Goal: Information Seeking & Learning: Get advice/opinions

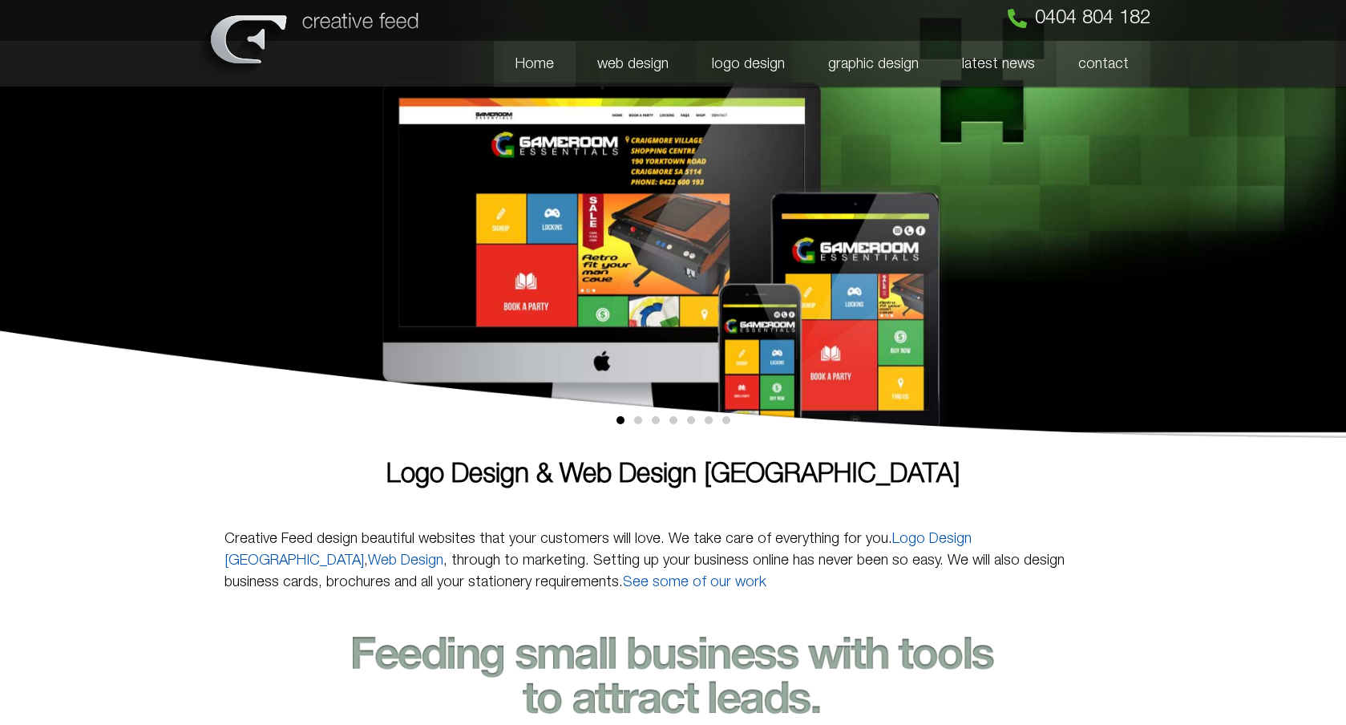
click at [1088, 63] on link "contact" at bounding box center [1103, 64] width 94 height 46
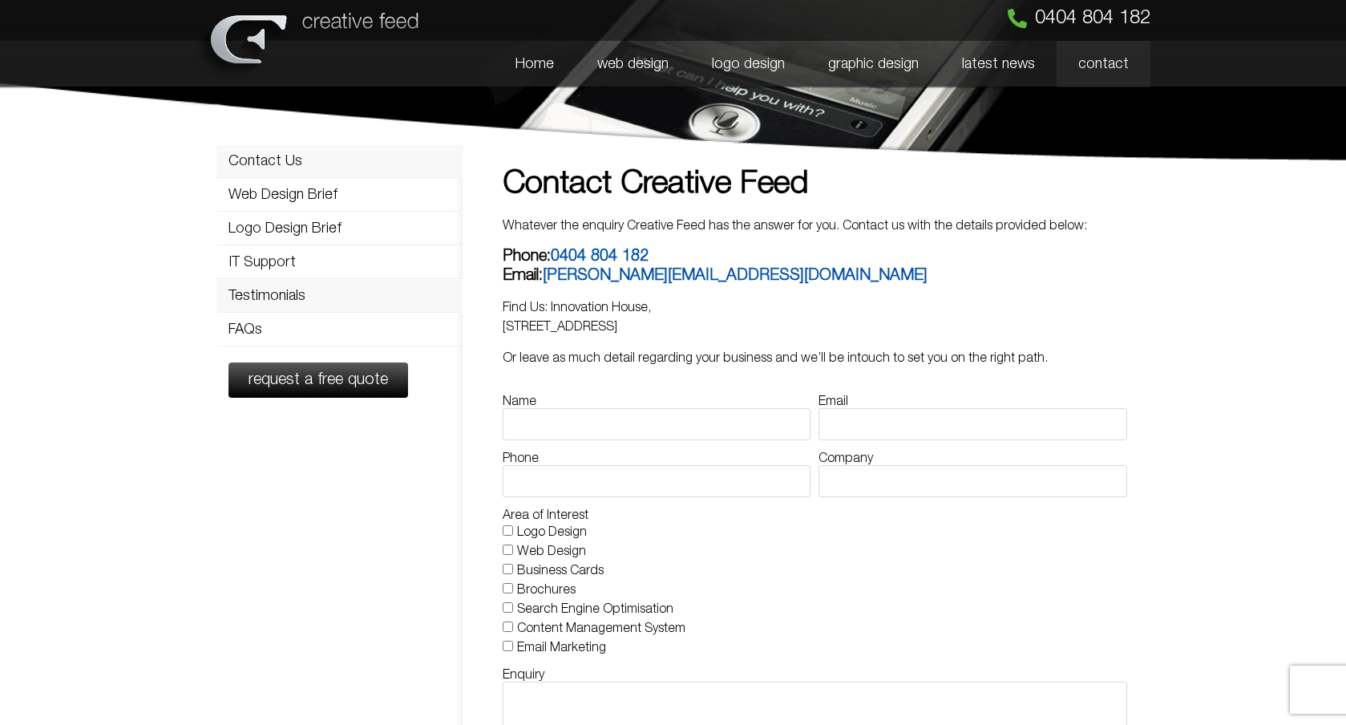
click at [258, 300] on link "Testimonials" at bounding box center [339, 296] width 247 height 32
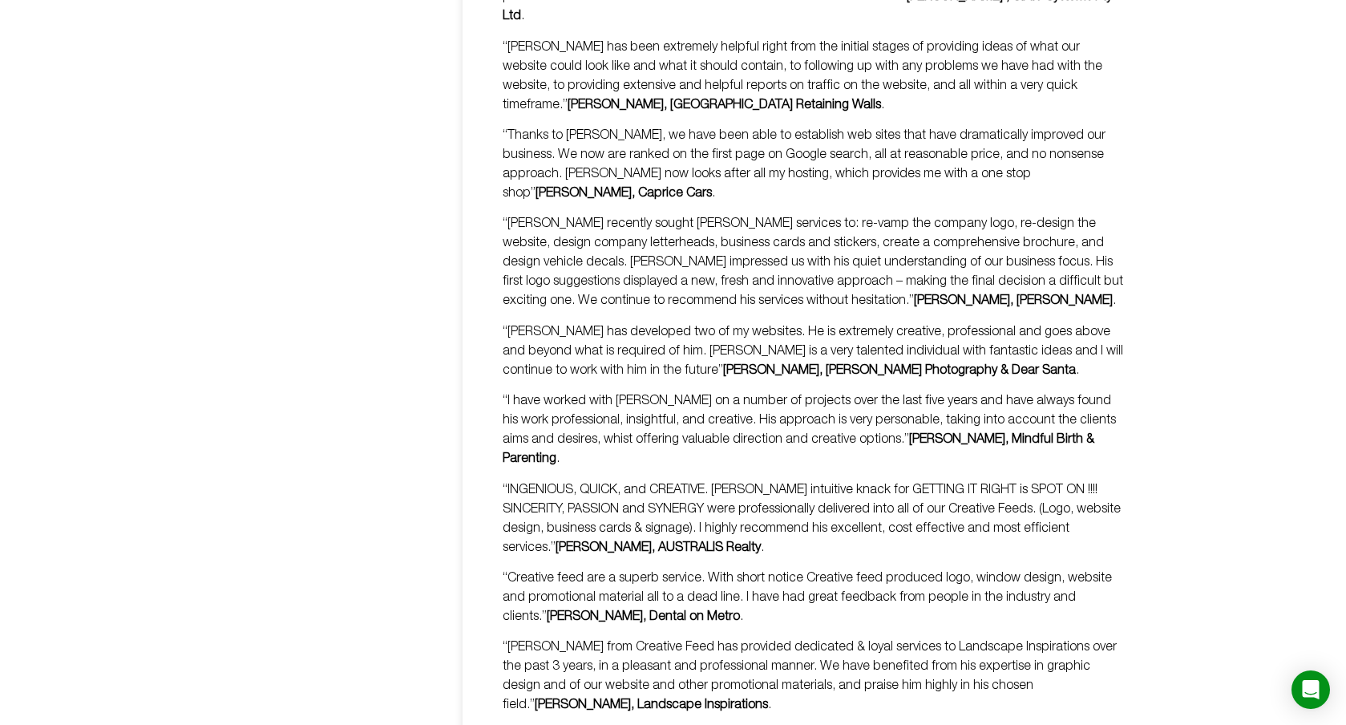
scroll to position [1776, 0]
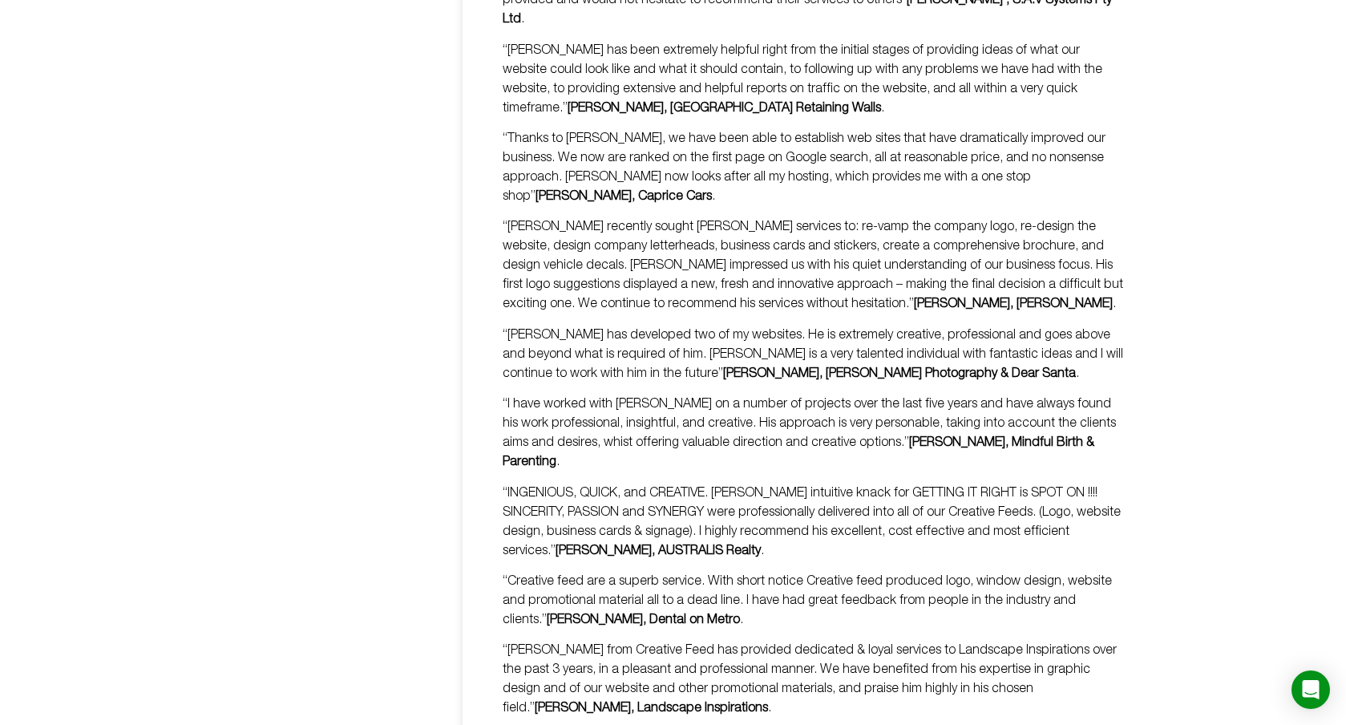
drag, startPoint x: 1114, startPoint y: 621, endPoint x: 490, endPoint y: 592, distance: 625.0
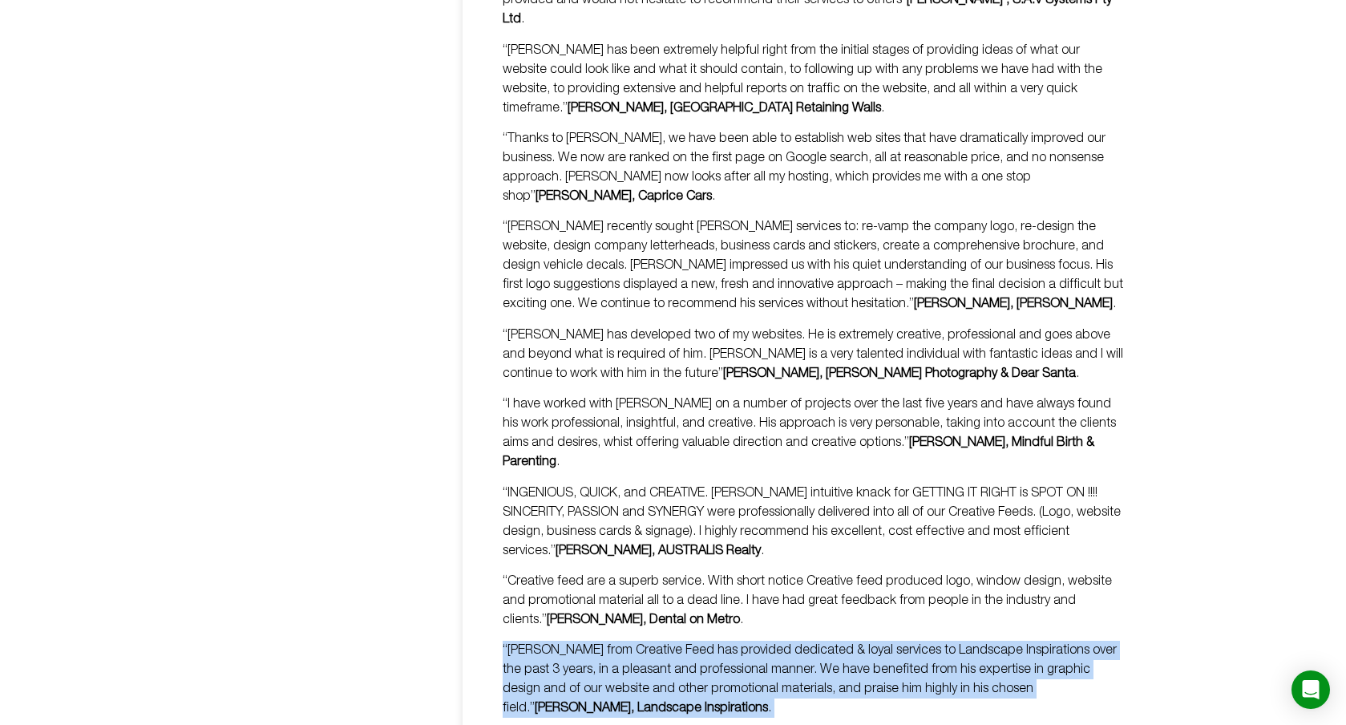
copy div "“[PERSON_NAME] from Creative Feed has provided dedicated & loyal services to La…"
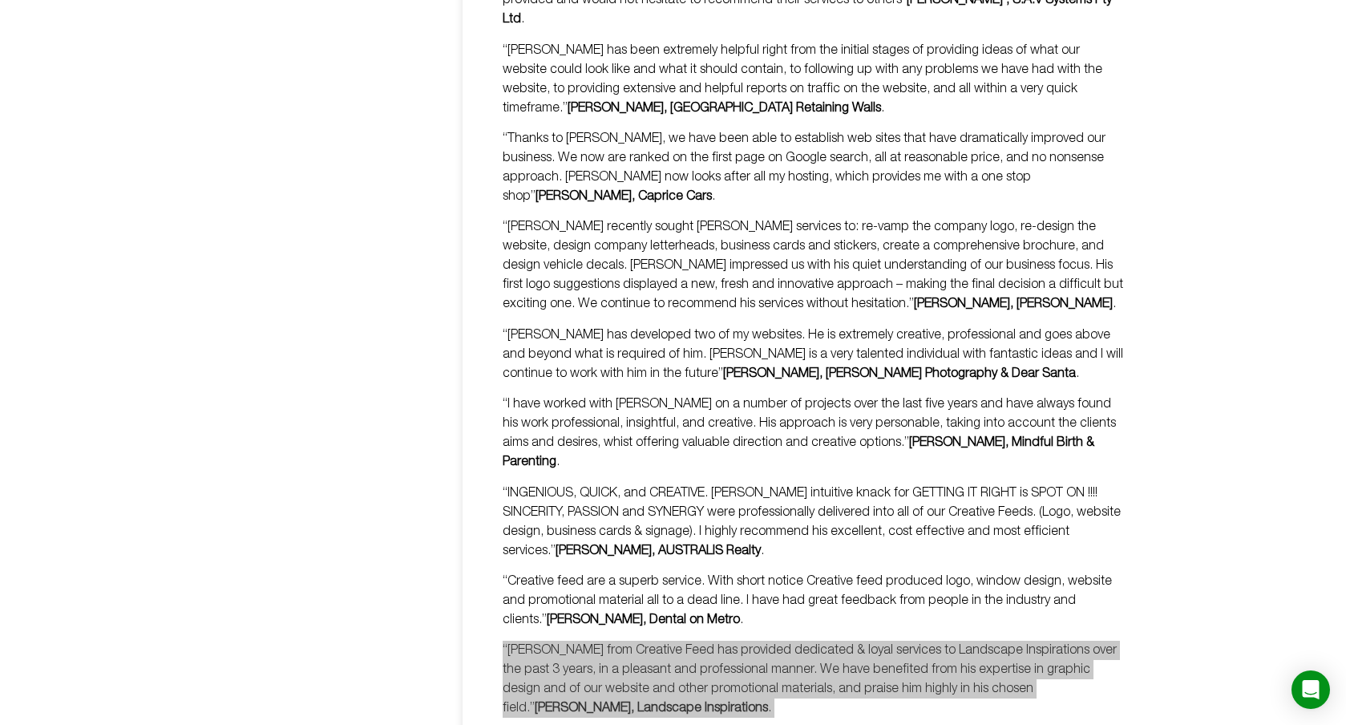
scroll to position [1762, 0]
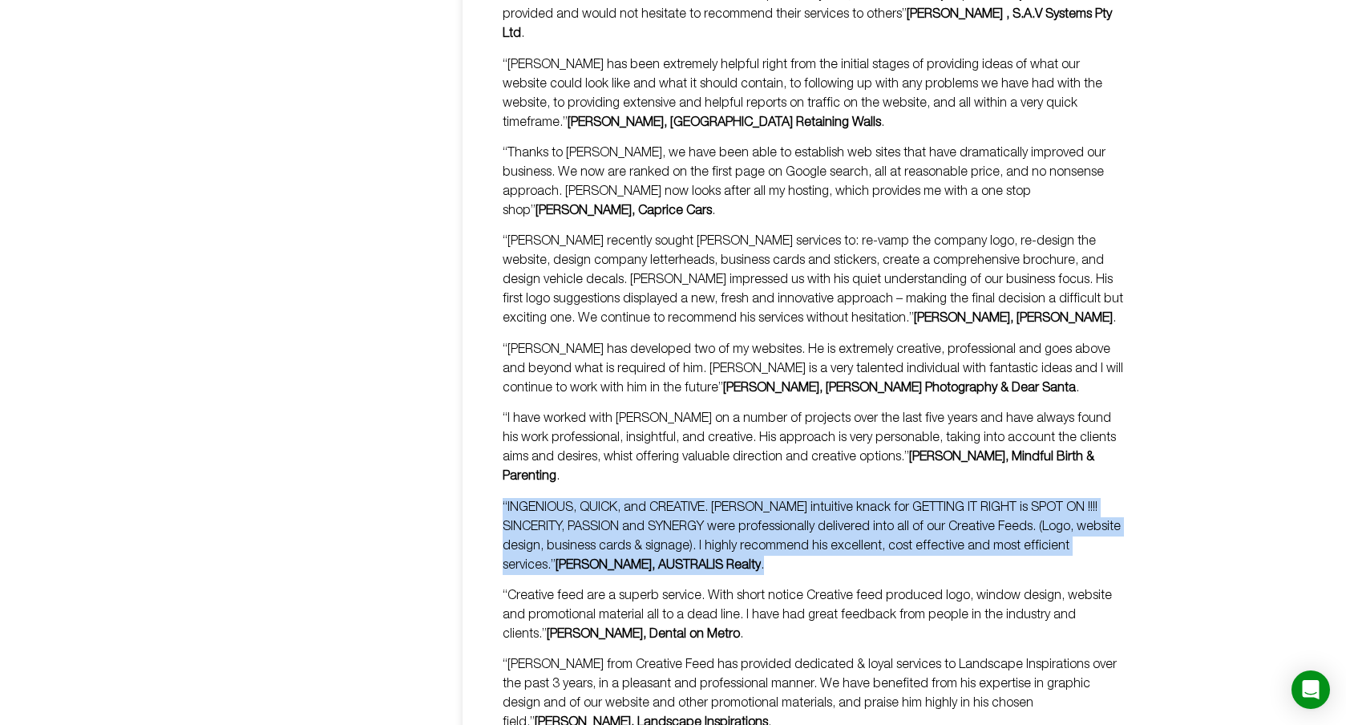
drag, startPoint x: 769, startPoint y: 426, endPoint x: 475, endPoint y: 375, distance: 298.4
copy p "“INGENIOUS, QUICK, and CREATIVE. [PERSON_NAME] intuitive knack for GETTING IT R…"
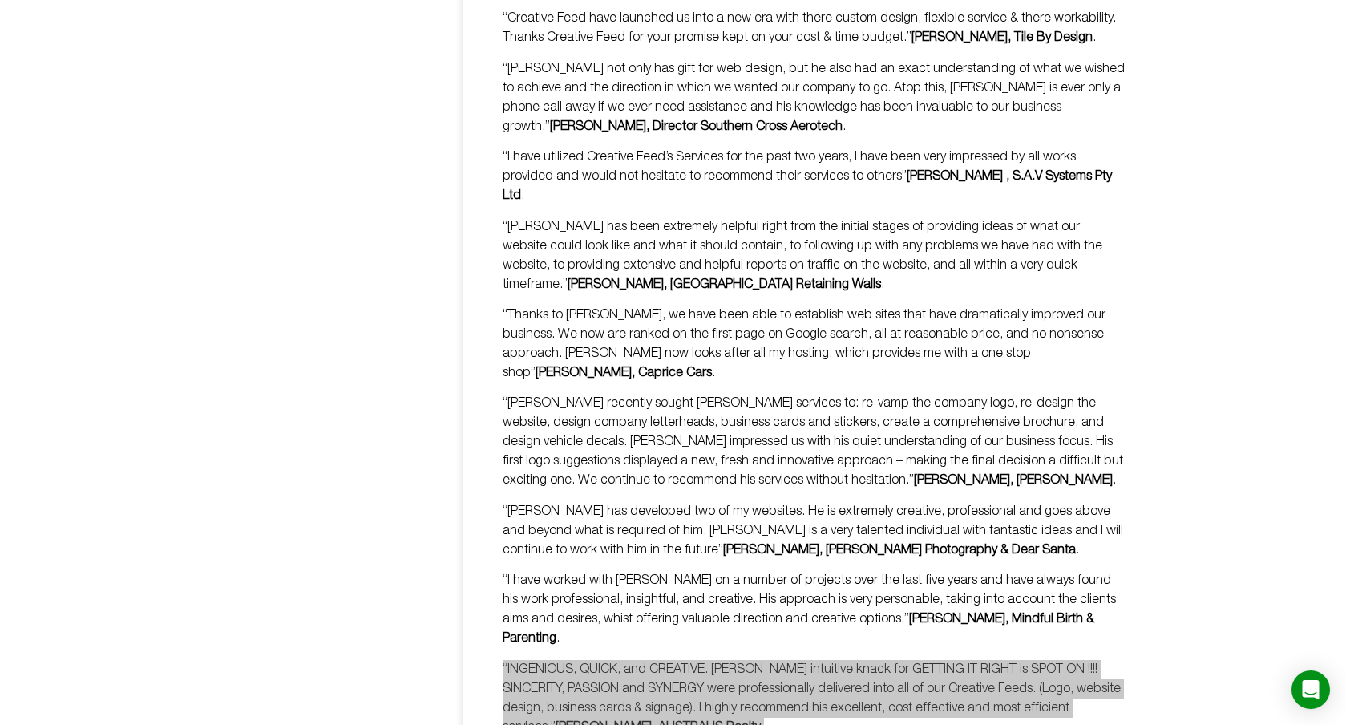
scroll to position [1597, 0]
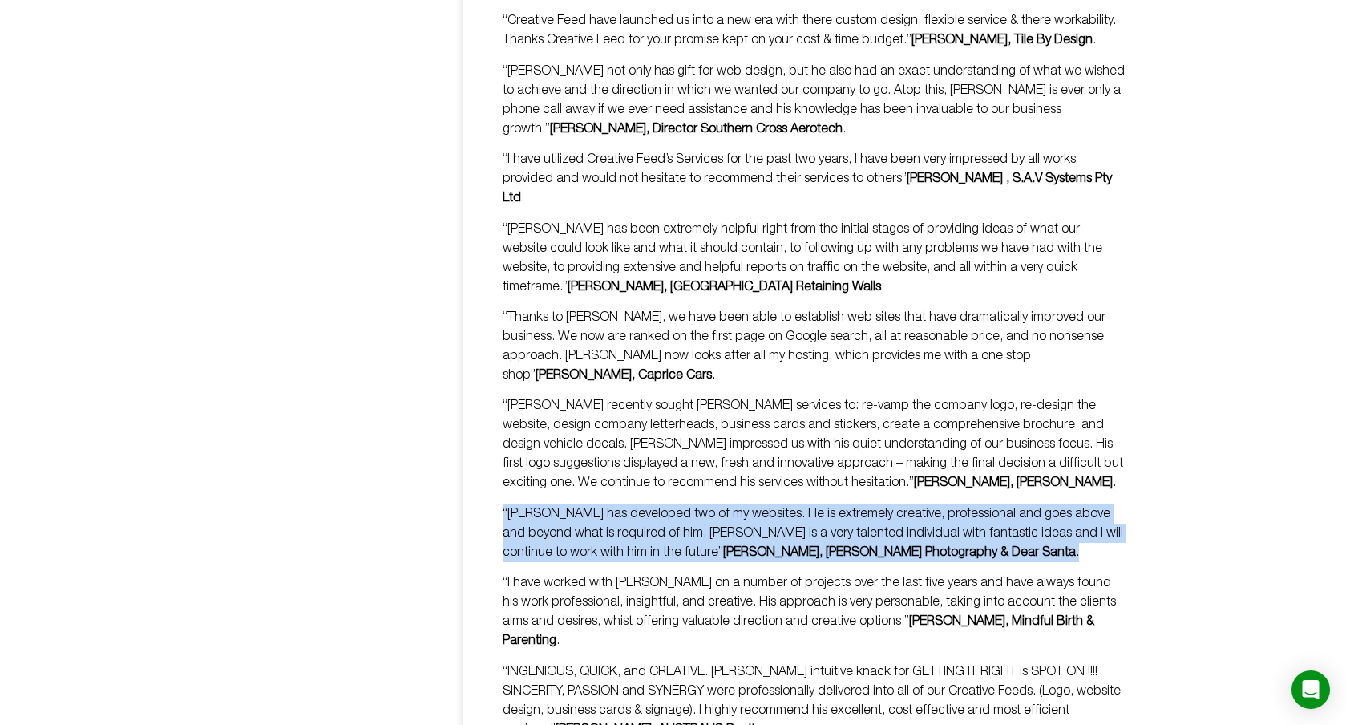
drag, startPoint x: 911, startPoint y: 438, endPoint x: 483, endPoint y: 399, distance: 429.8
copy p "“[PERSON_NAME] has developed two of my websites. He is extremely creative, prof…"
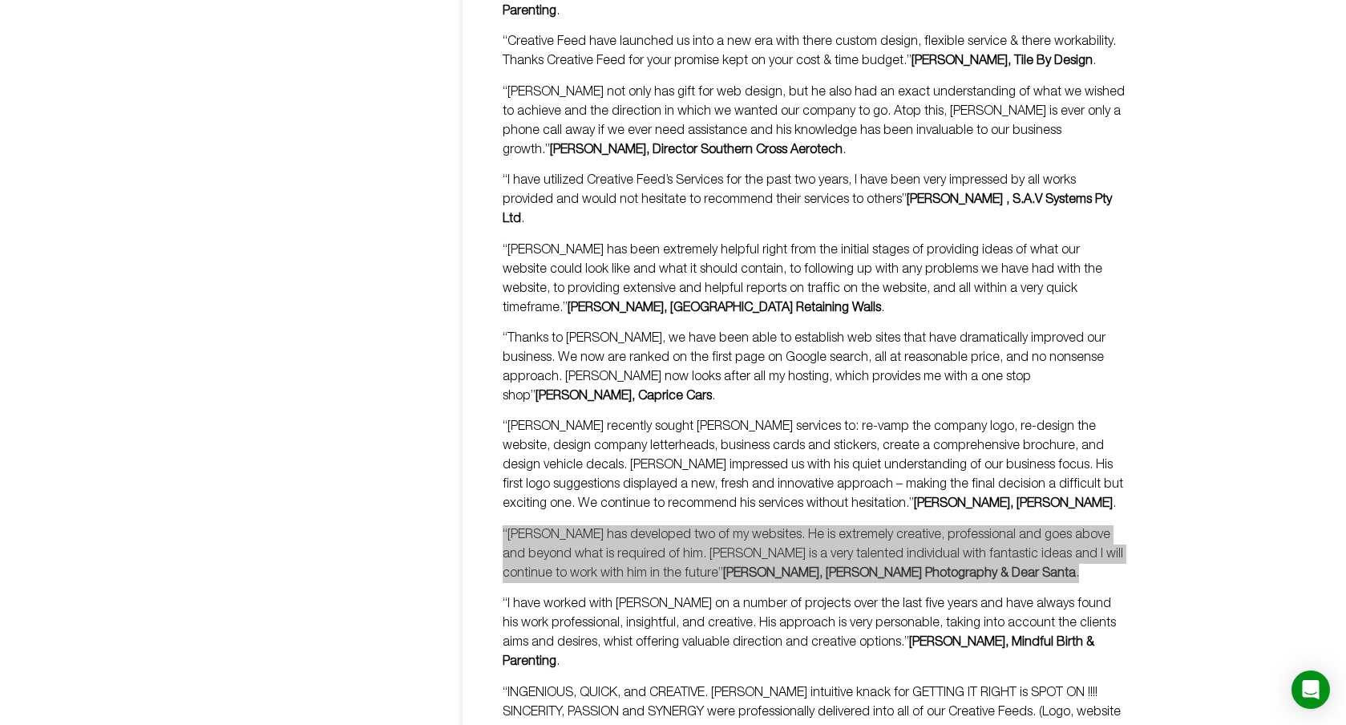
scroll to position [1570, 0]
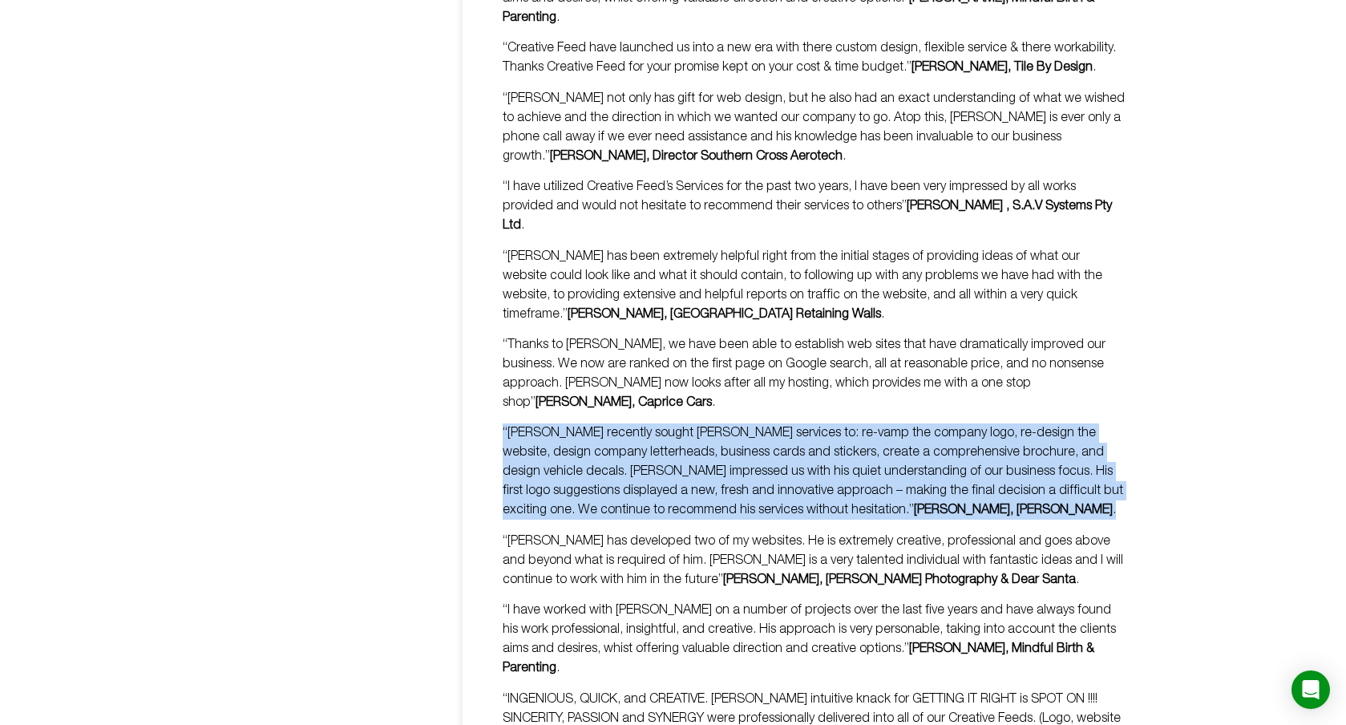
drag, startPoint x: 989, startPoint y: 394, endPoint x: 473, endPoint y: 306, distance: 523.5
copy p "“[PERSON_NAME] recently sought [PERSON_NAME] services to: re-vamp the company l…"
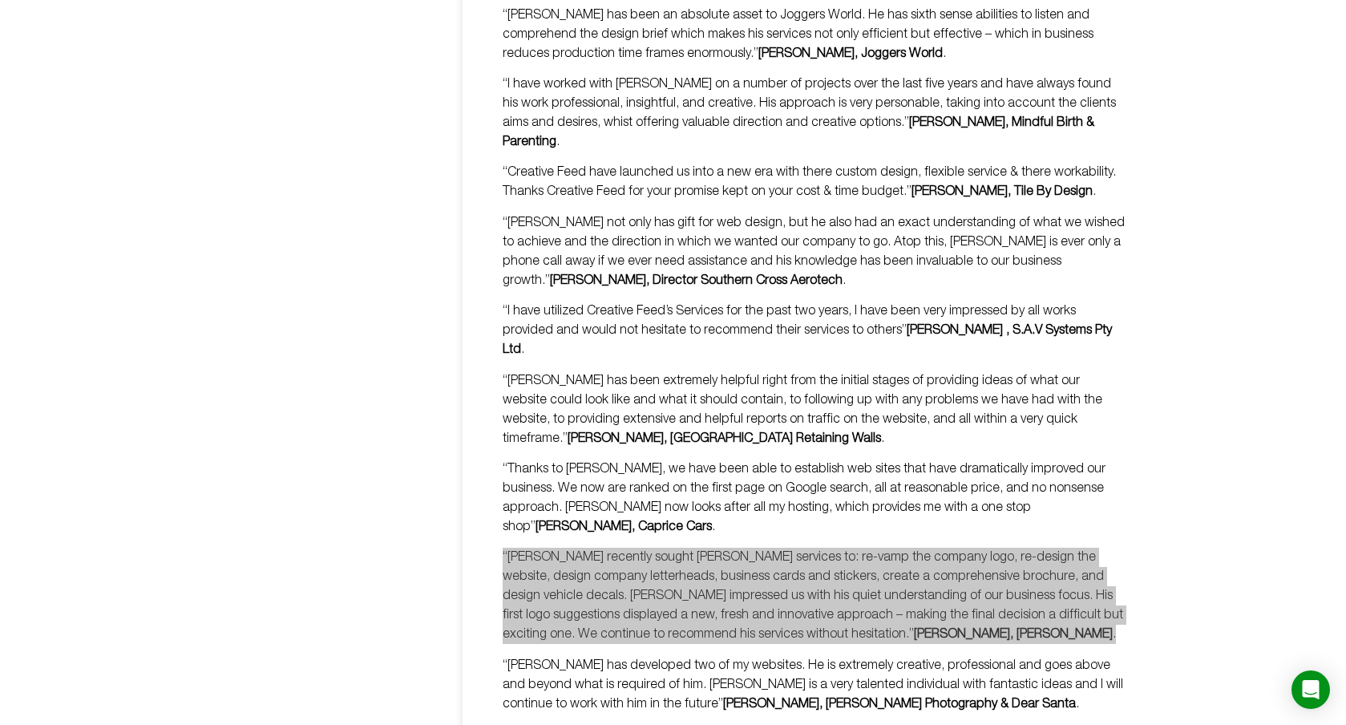
scroll to position [1427, 0]
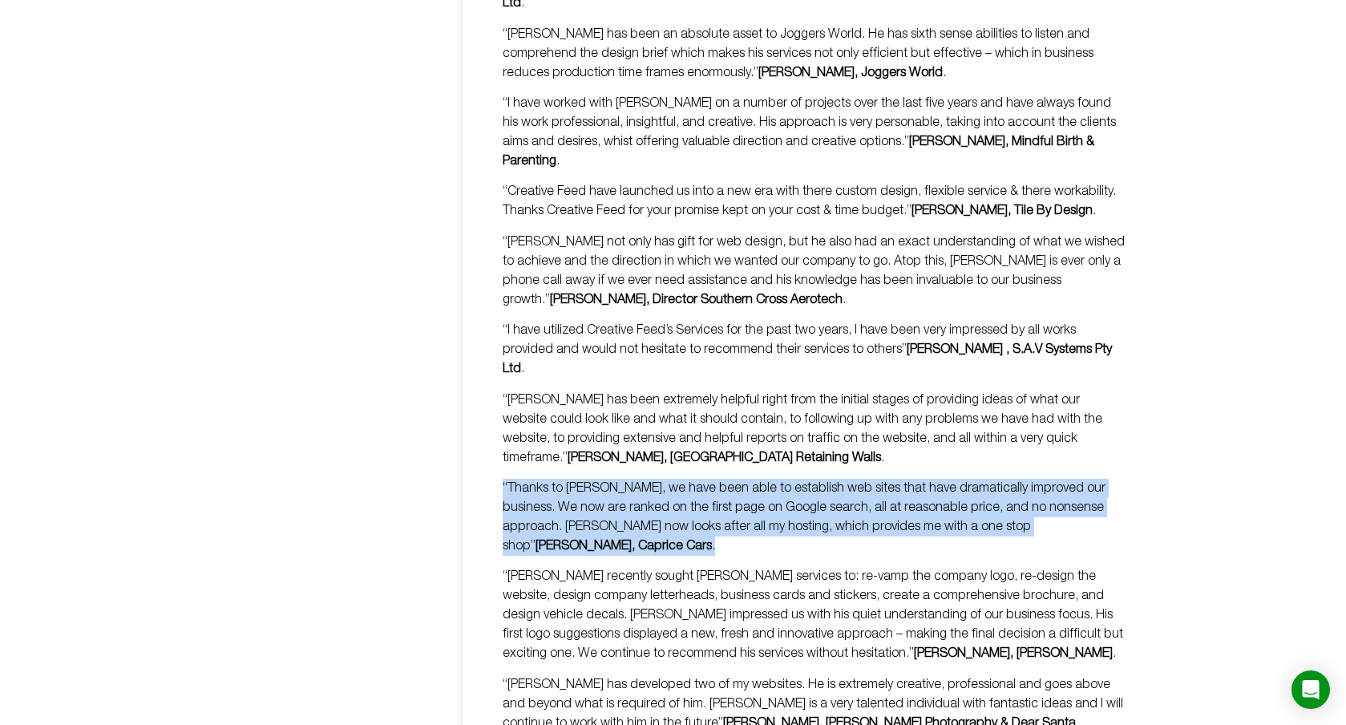
drag, startPoint x: 1070, startPoint y: 434, endPoint x: 499, endPoint y: 393, distance: 572.2
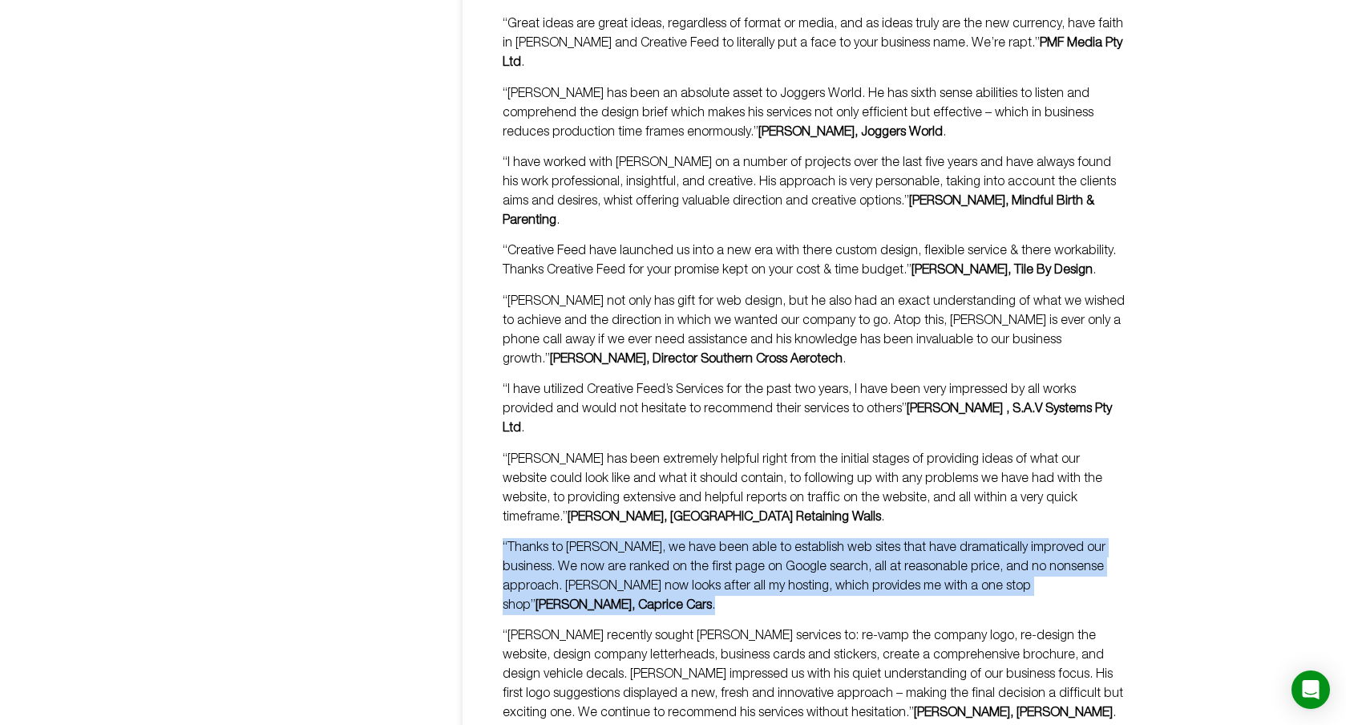
scroll to position [1364, 0]
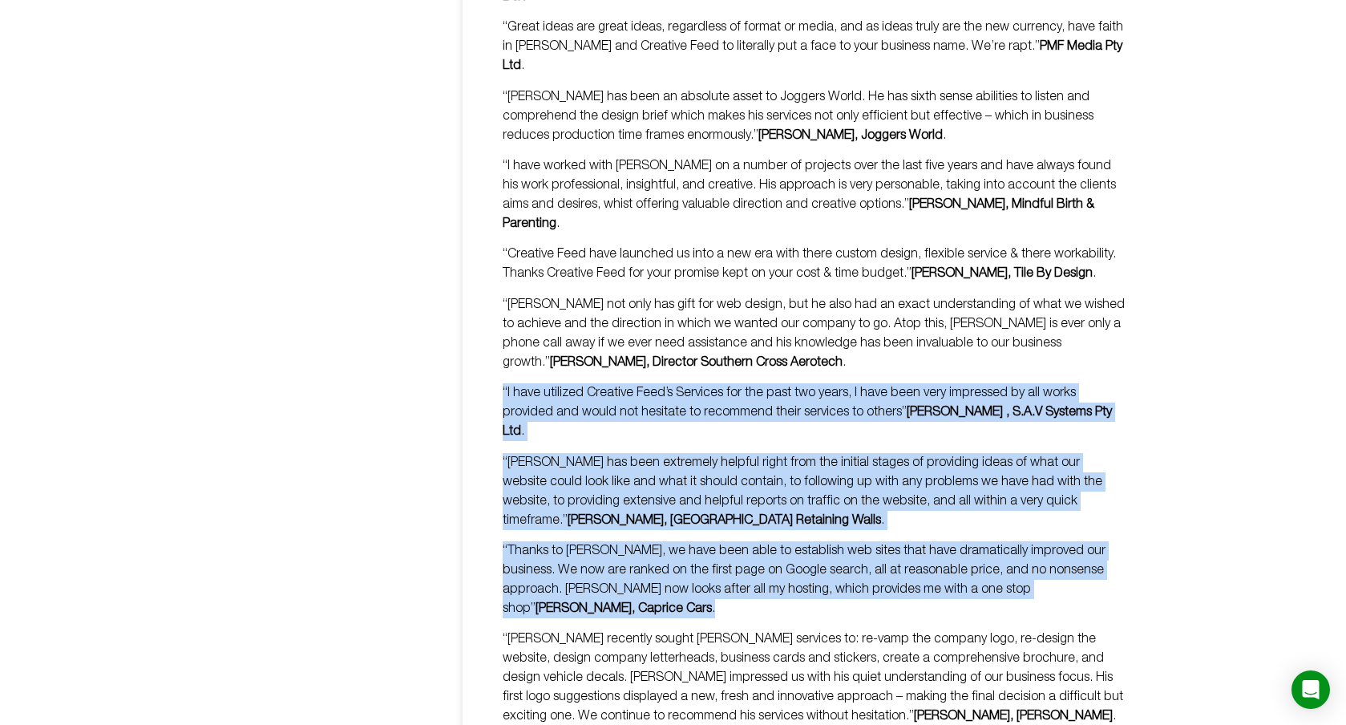
click at [498, 311] on div "Testimonials Some happy customers say: “I love all the design work that [PERSON…" at bounding box center [794, 7] width 664 height 2406
copy div "“I have utilized Creative Feed’s Services for the past two years, I have been v…"
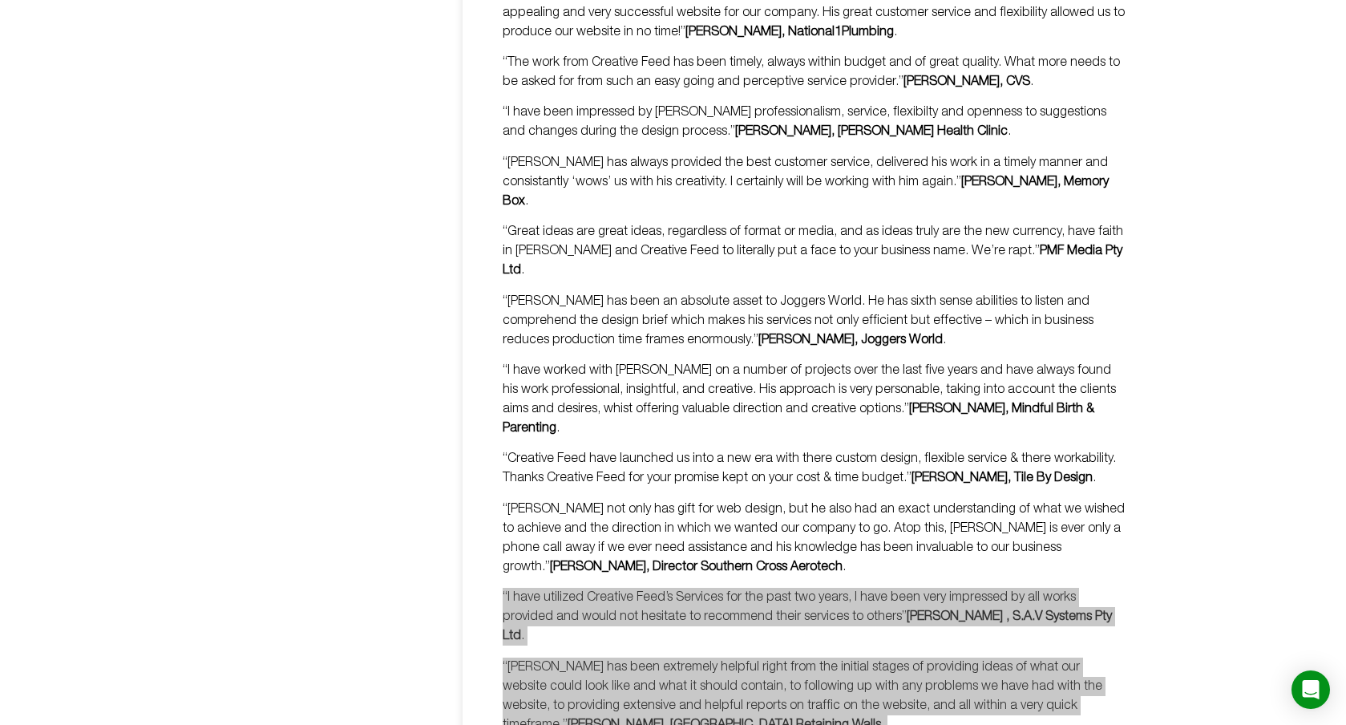
scroll to position [1154, 0]
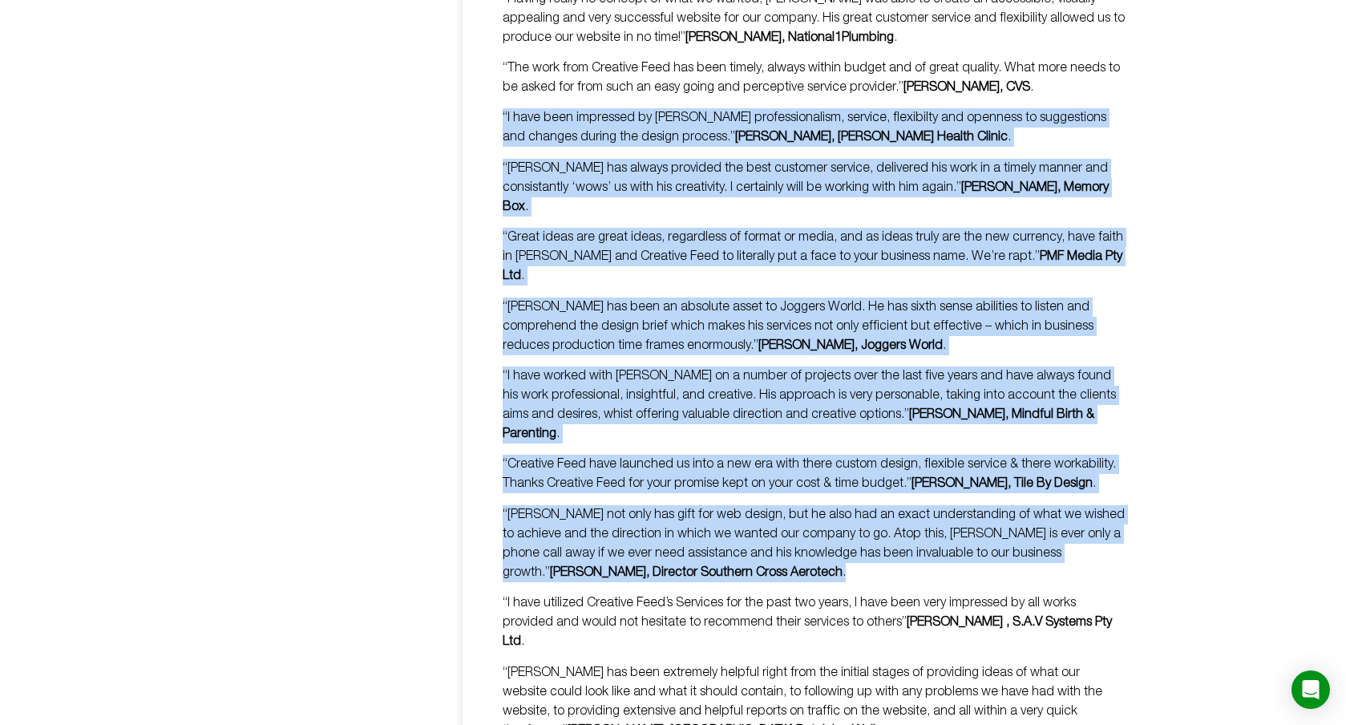
drag, startPoint x: 667, startPoint y: 493, endPoint x: 487, endPoint y: 102, distance: 430.4
click at [487, 102] on div "Testimonials Some happy customers say: “I love all the design work that [PERSON…" at bounding box center [794, 217] width 664 height 2406
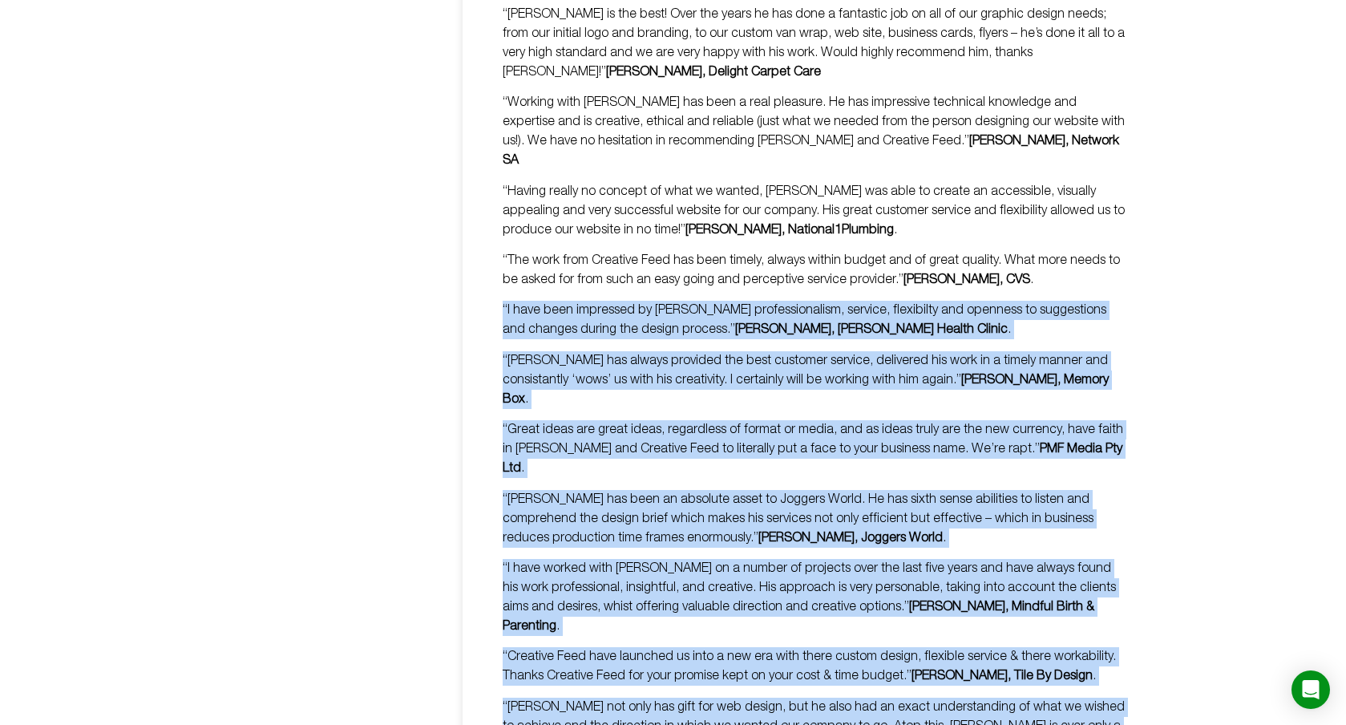
scroll to position [952, 0]
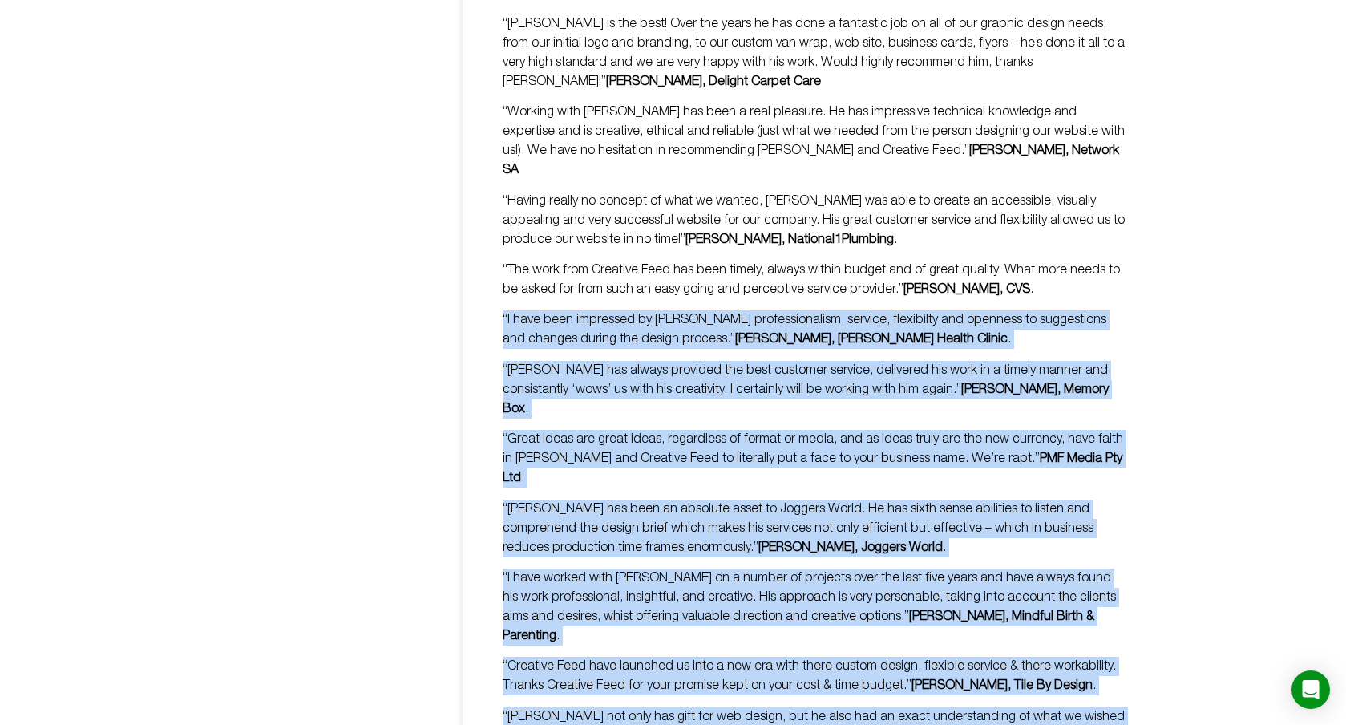
copy div "“L ipsu dolo sitametco ad Elitse’d eiusmodtemporin, utlabor, etdolorema ali eni…"
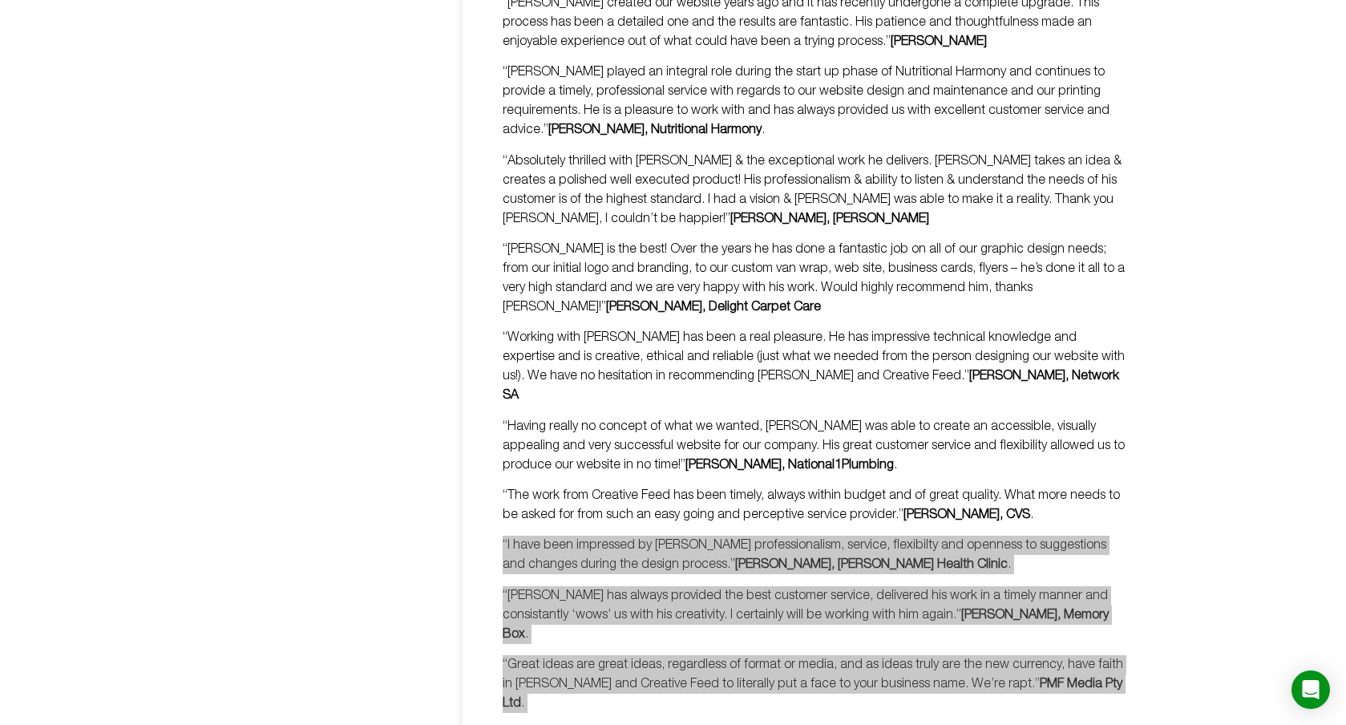
scroll to position [720, 0]
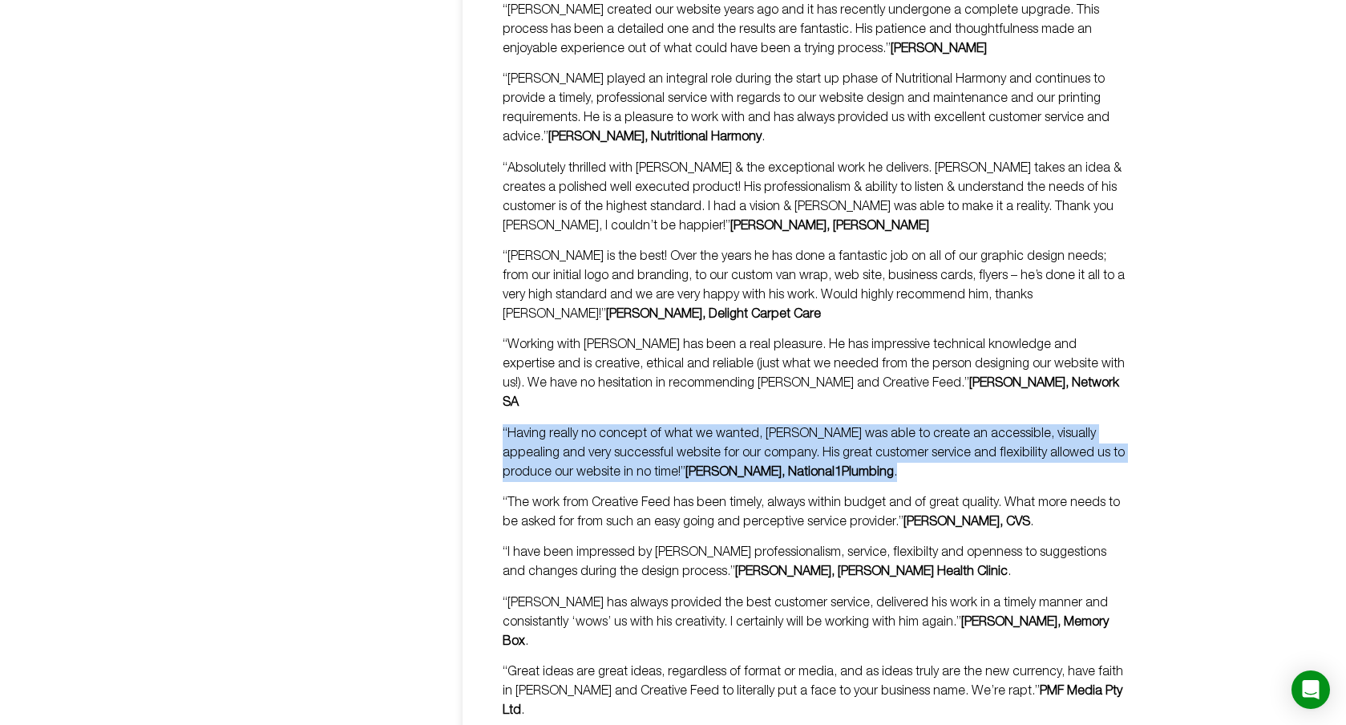
drag, startPoint x: 818, startPoint y: 450, endPoint x: 485, endPoint y: 414, distance: 335.4
click at [485, 414] on div "Testimonials Some happy customers say: “I love all the design work that [PERSON…" at bounding box center [794, 652] width 664 height 2406
copy p "“Having really no concept of what we wanted, [PERSON_NAME] was able to create a…"
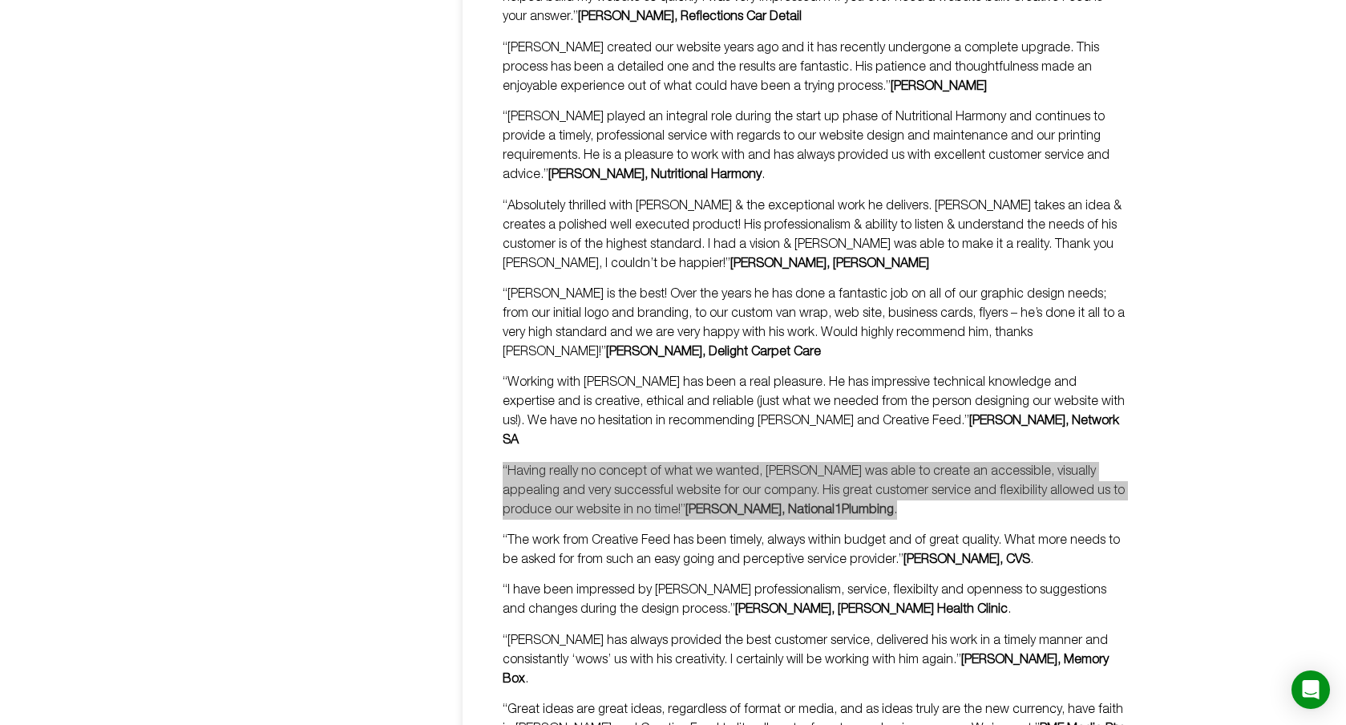
scroll to position [676, 0]
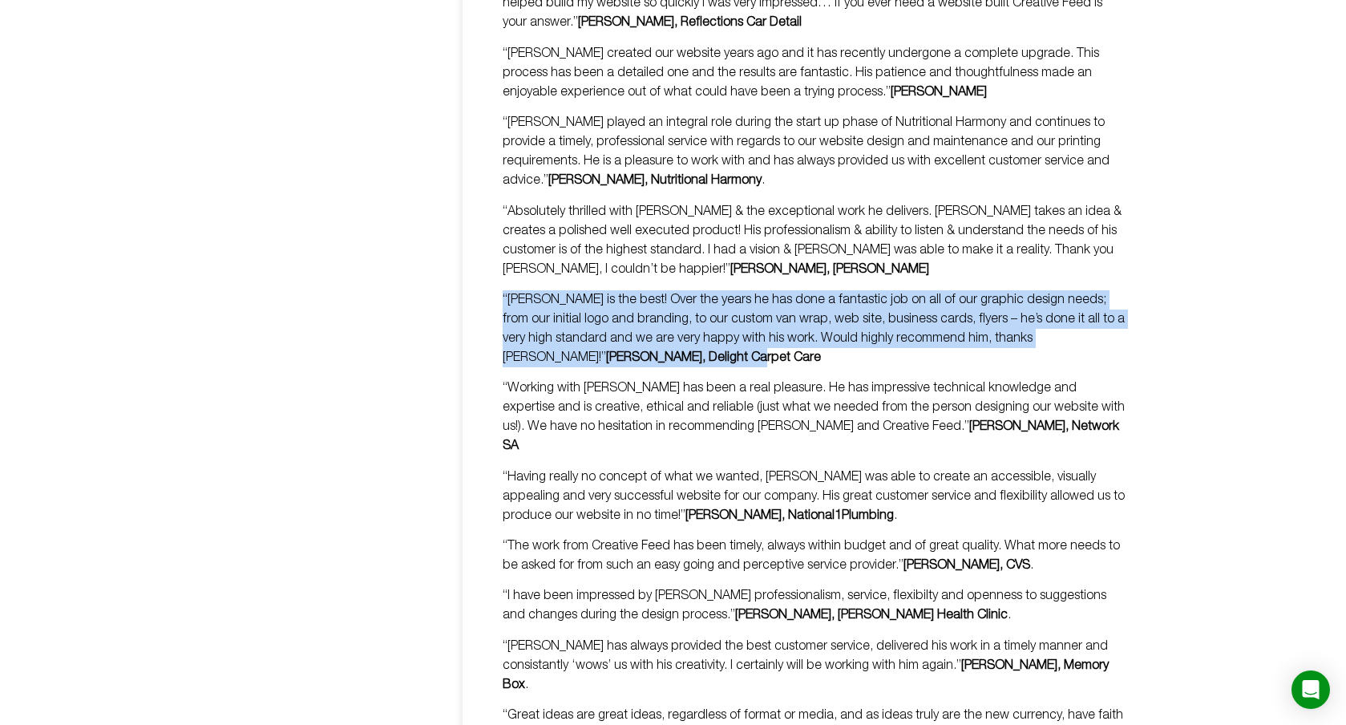
drag, startPoint x: 580, startPoint y: 349, endPoint x: 494, endPoint y: 294, distance: 102.7
click at [494, 294] on div "Testimonials Some happy customers say: “I love all the design work that [PERSON…" at bounding box center [794, 695] width 664 height 2406
copy p "“[PERSON_NAME] is the best! Over the years he has done a fantastic job on all o…"
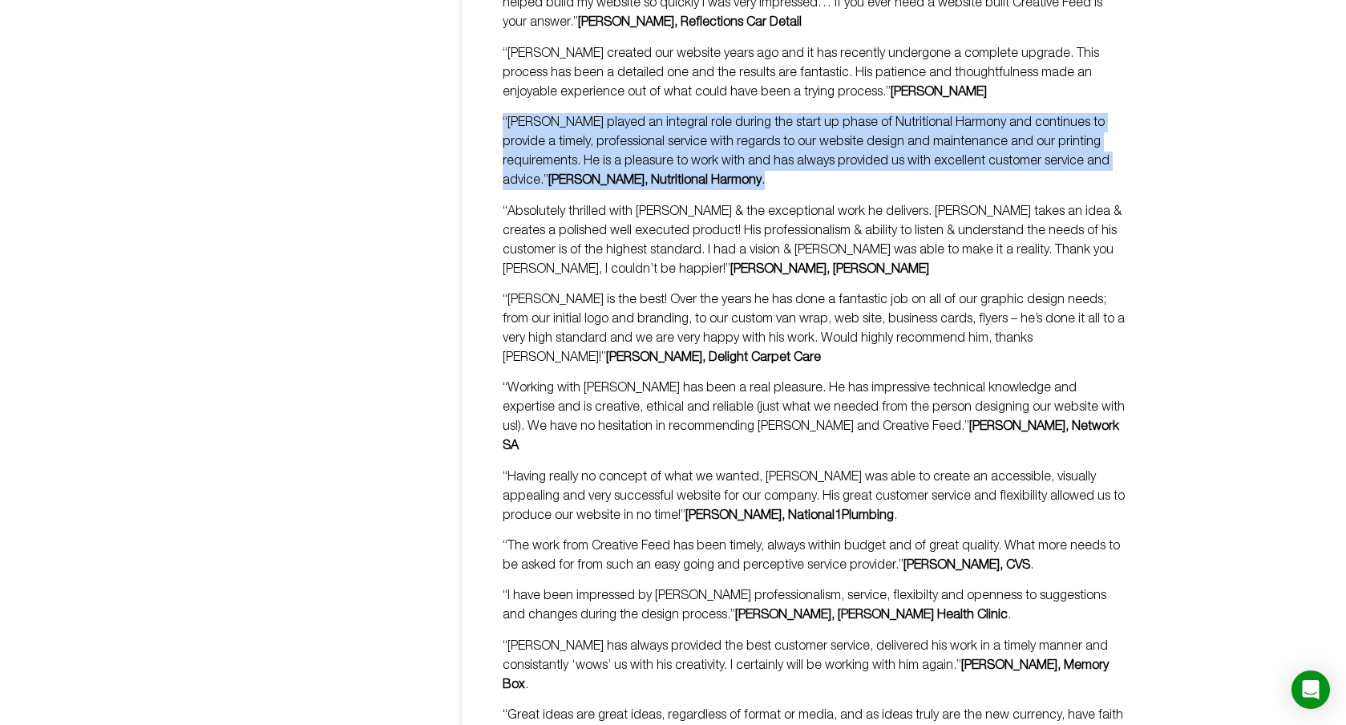
drag, startPoint x: 692, startPoint y: 184, endPoint x: 499, endPoint y: 124, distance: 202.3
click at [499, 124] on div "Testimonials Some happy customers say: “I love all the design work that [PERSON…" at bounding box center [794, 695] width 664 height 2406
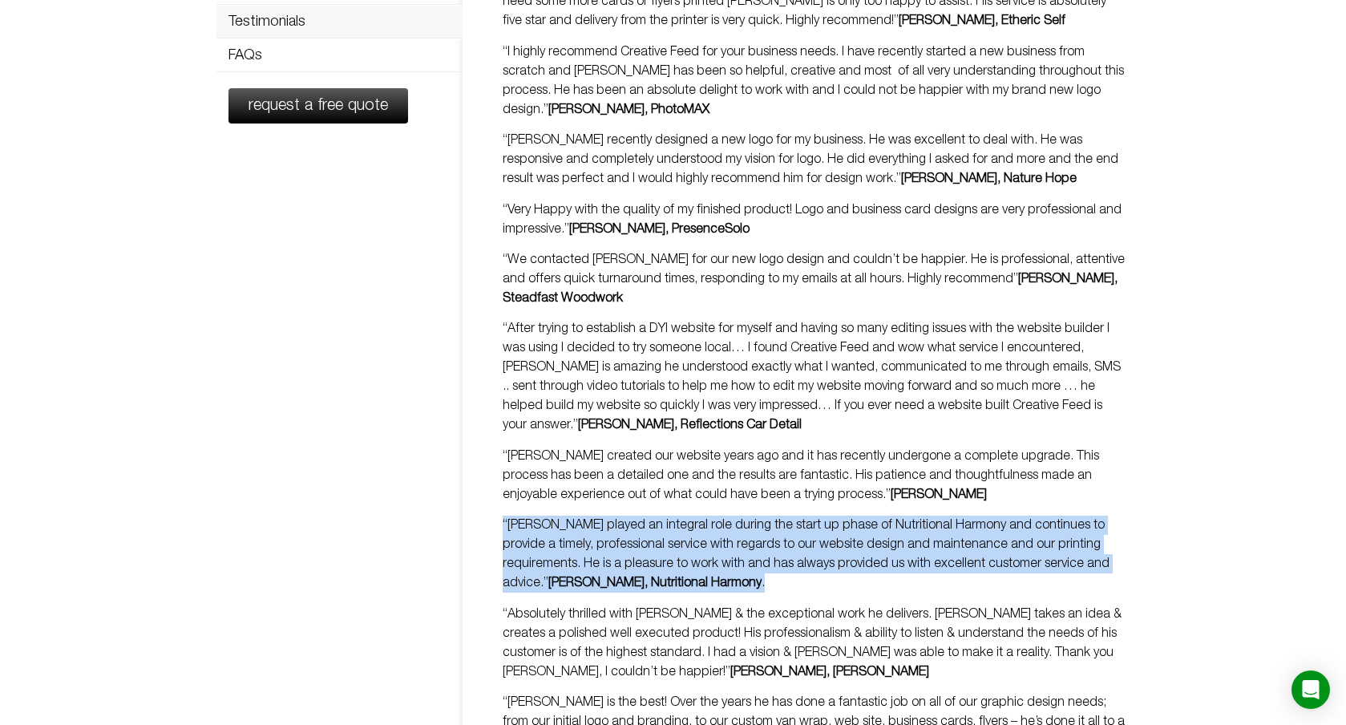
scroll to position [273, 0]
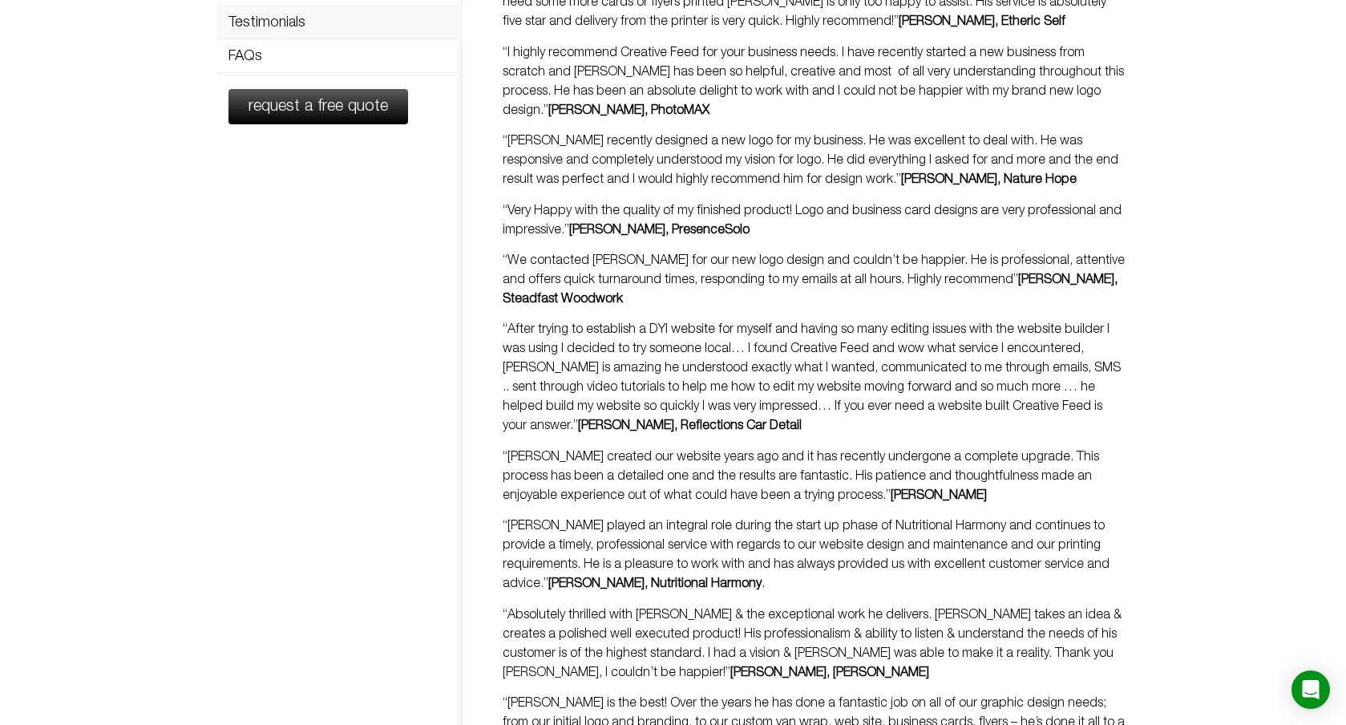
click at [776, 357] on p "“After trying to establish a DYI website for myself and having so many editing …" at bounding box center [815, 377] width 624 height 115
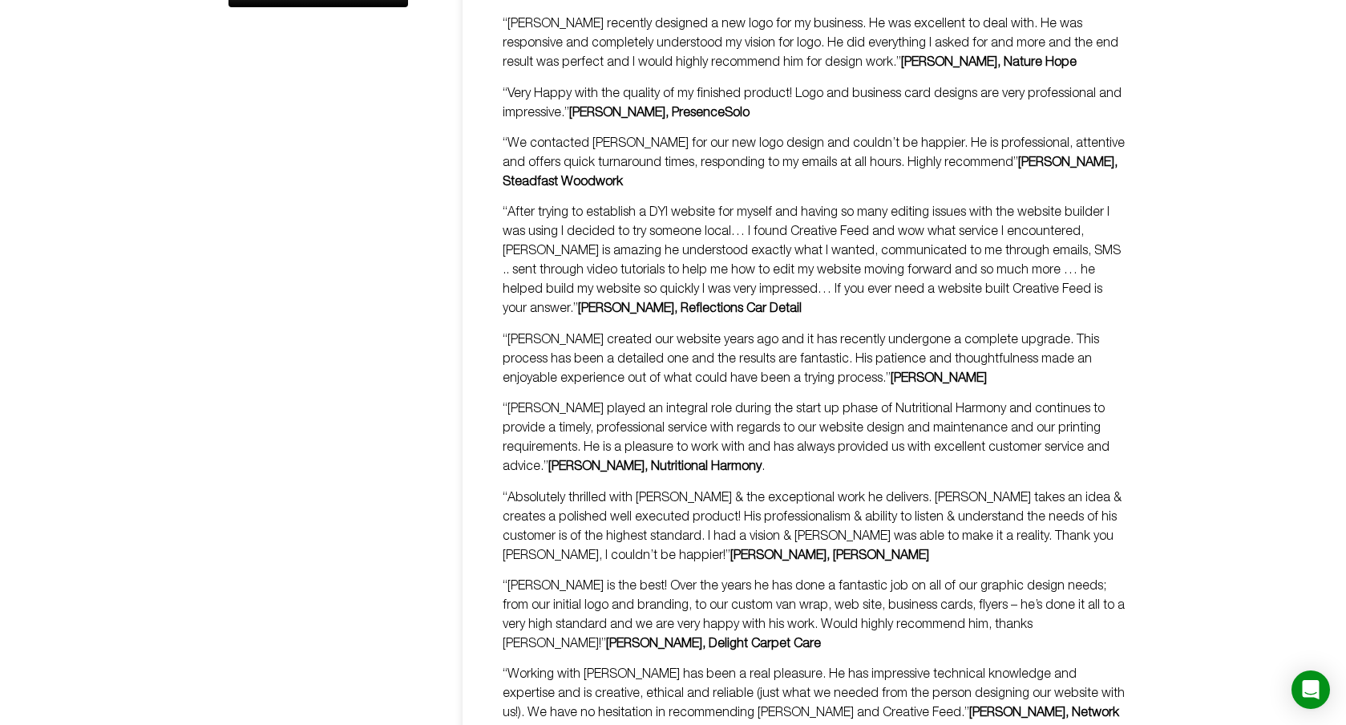
scroll to position [394, 0]
